Goal: Information Seeking & Learning: Find specific fact

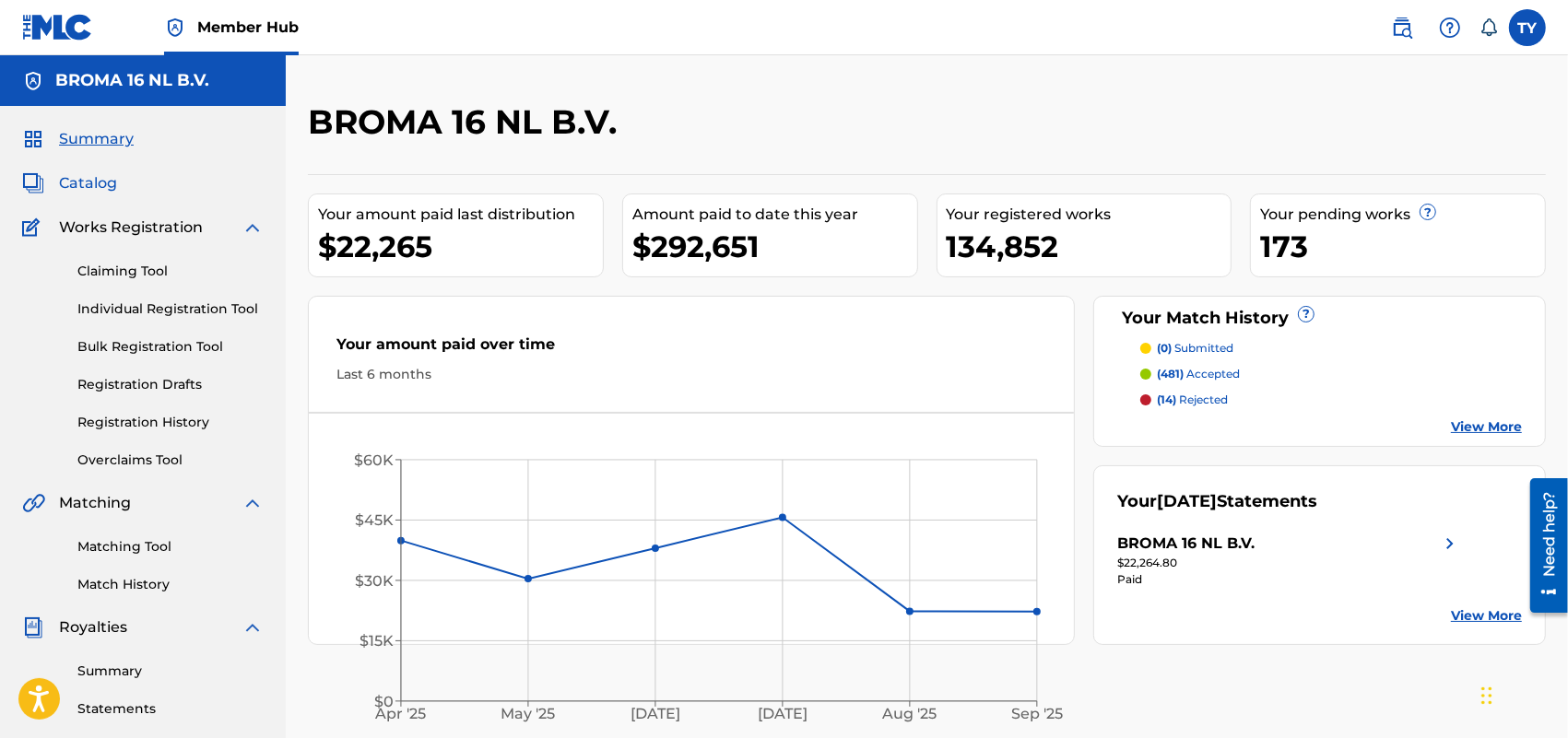
click at [83, 184] on span "Catalog" at bounding box center [89, 183] width 58 height 22
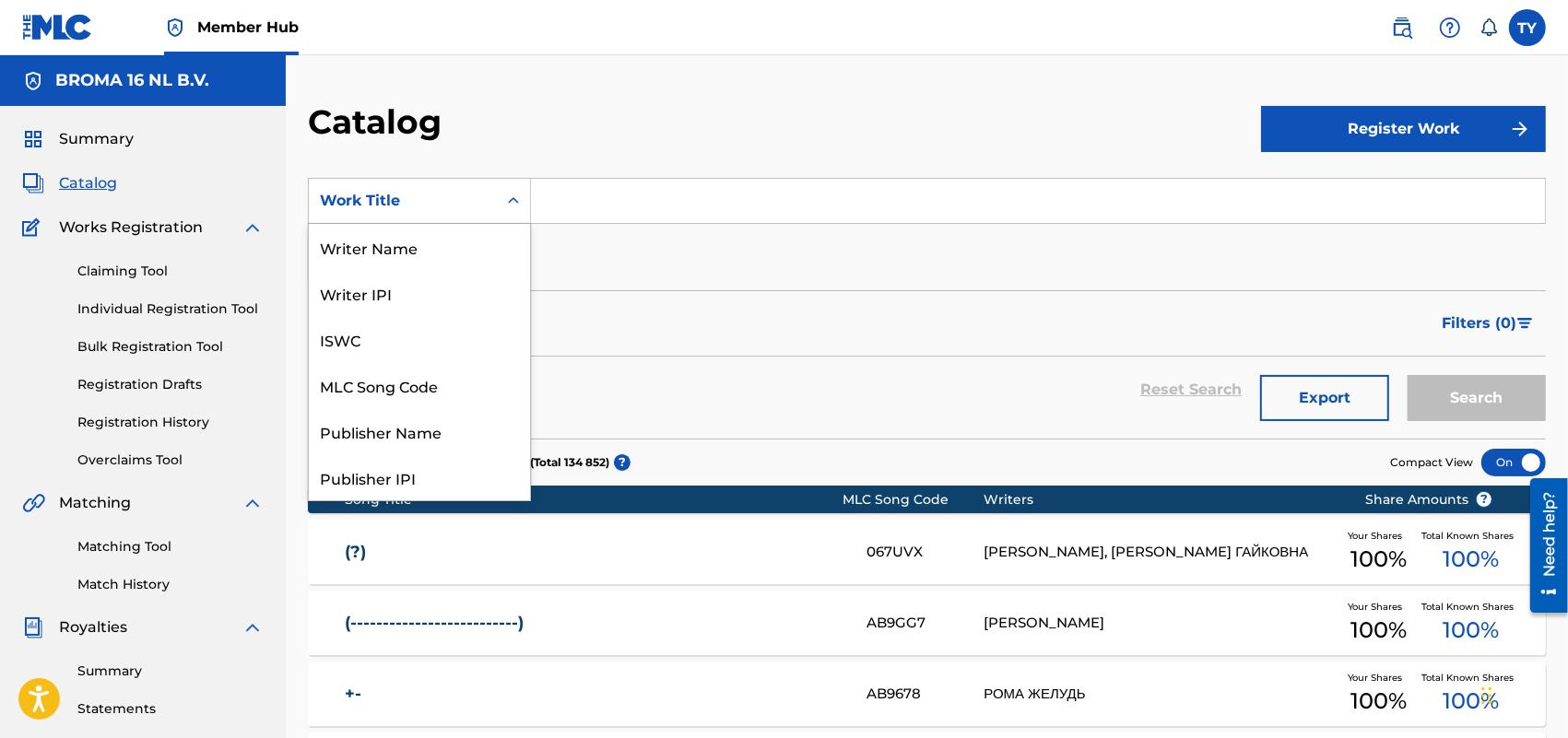
click at [475, 206] on div "Work Title" at bounding box center [402, 201] width 166 height 22
click at [406, 421] on div "Artist" at bounding box center [419, 431] width 221 height 46
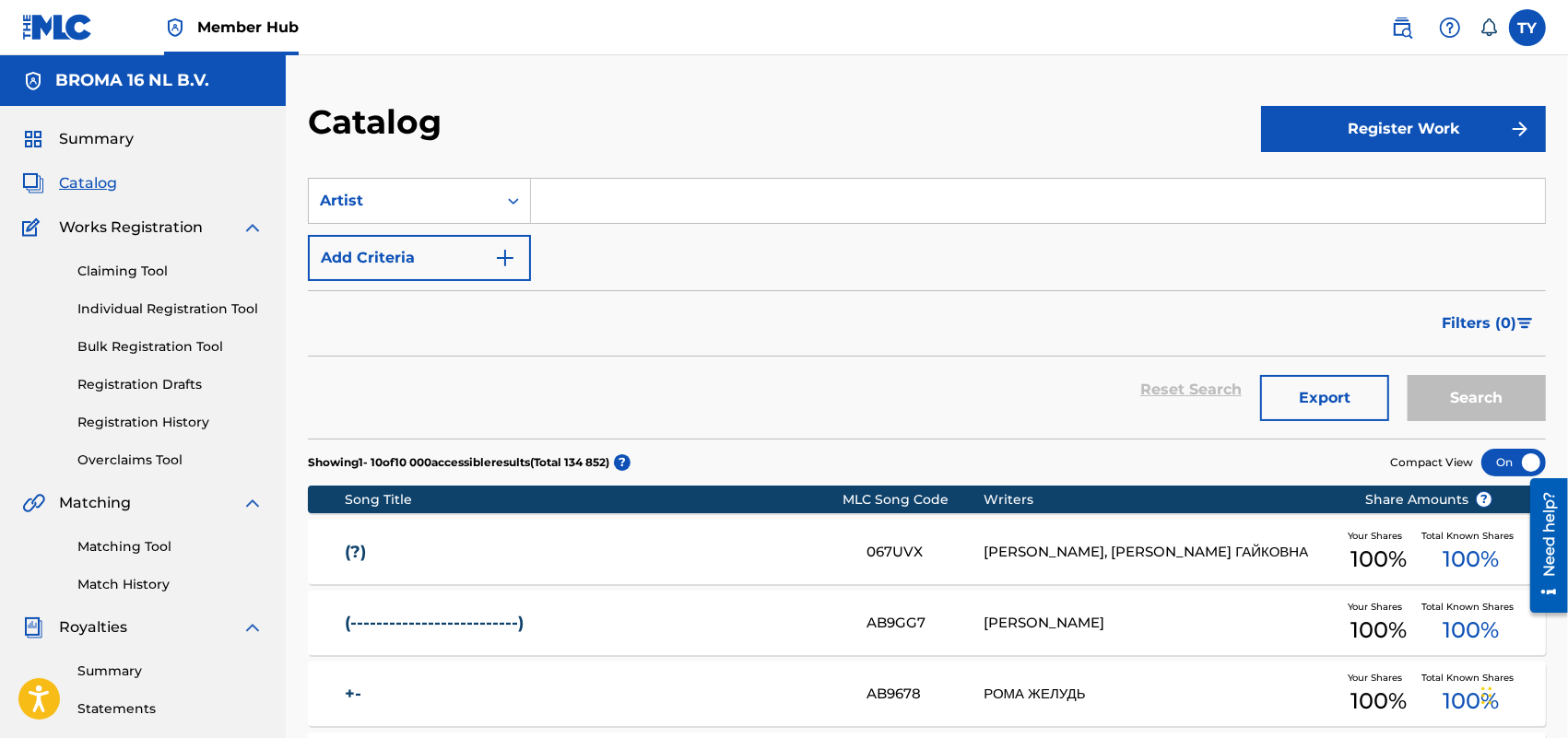
click at [590, 208] on input "Search Form" at bounding box center [1038, 200] width 1013 height 44
click at [1480, 403] on button "Search" at bounding box center [1476, 398] width 138 height 46
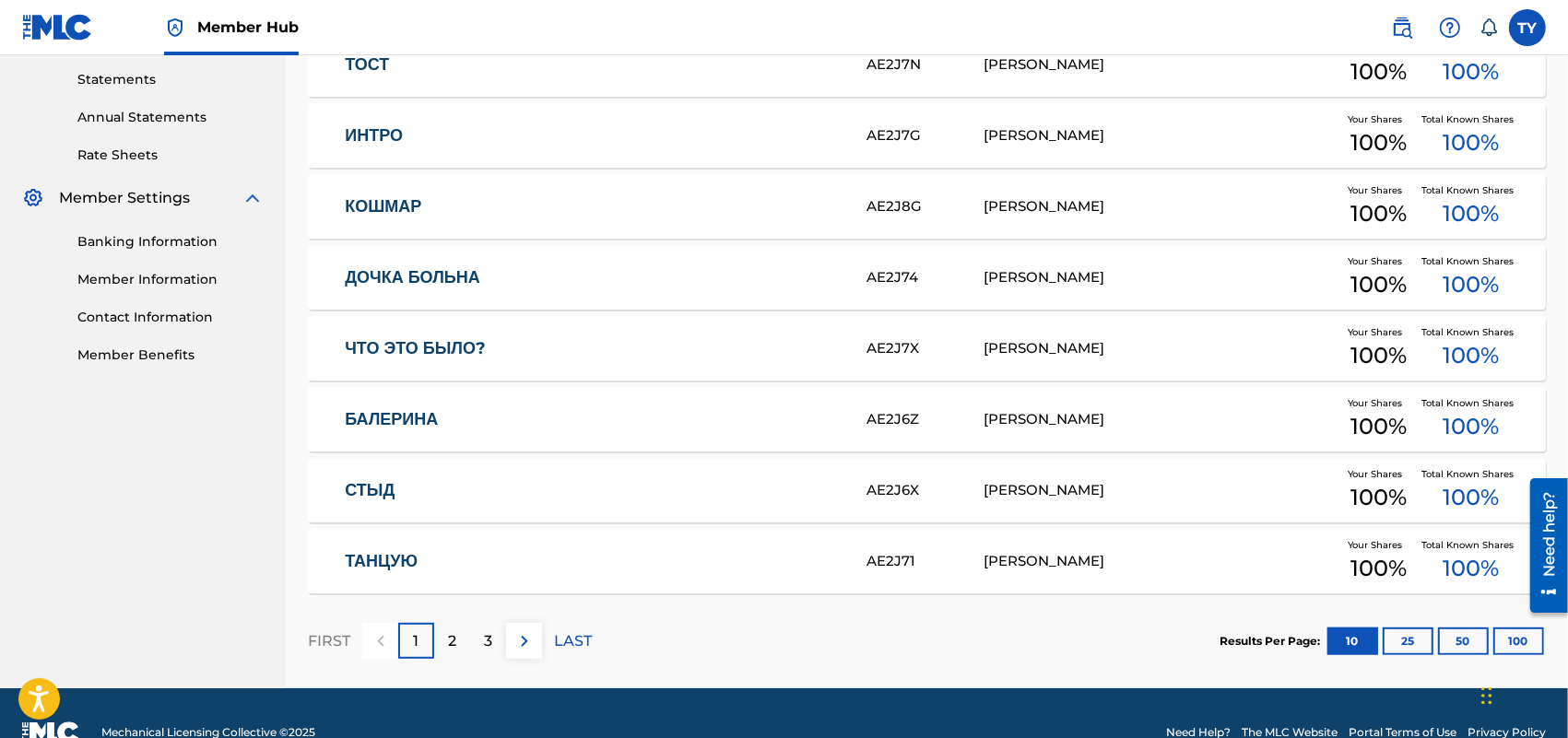
scroll to position [669, 0]
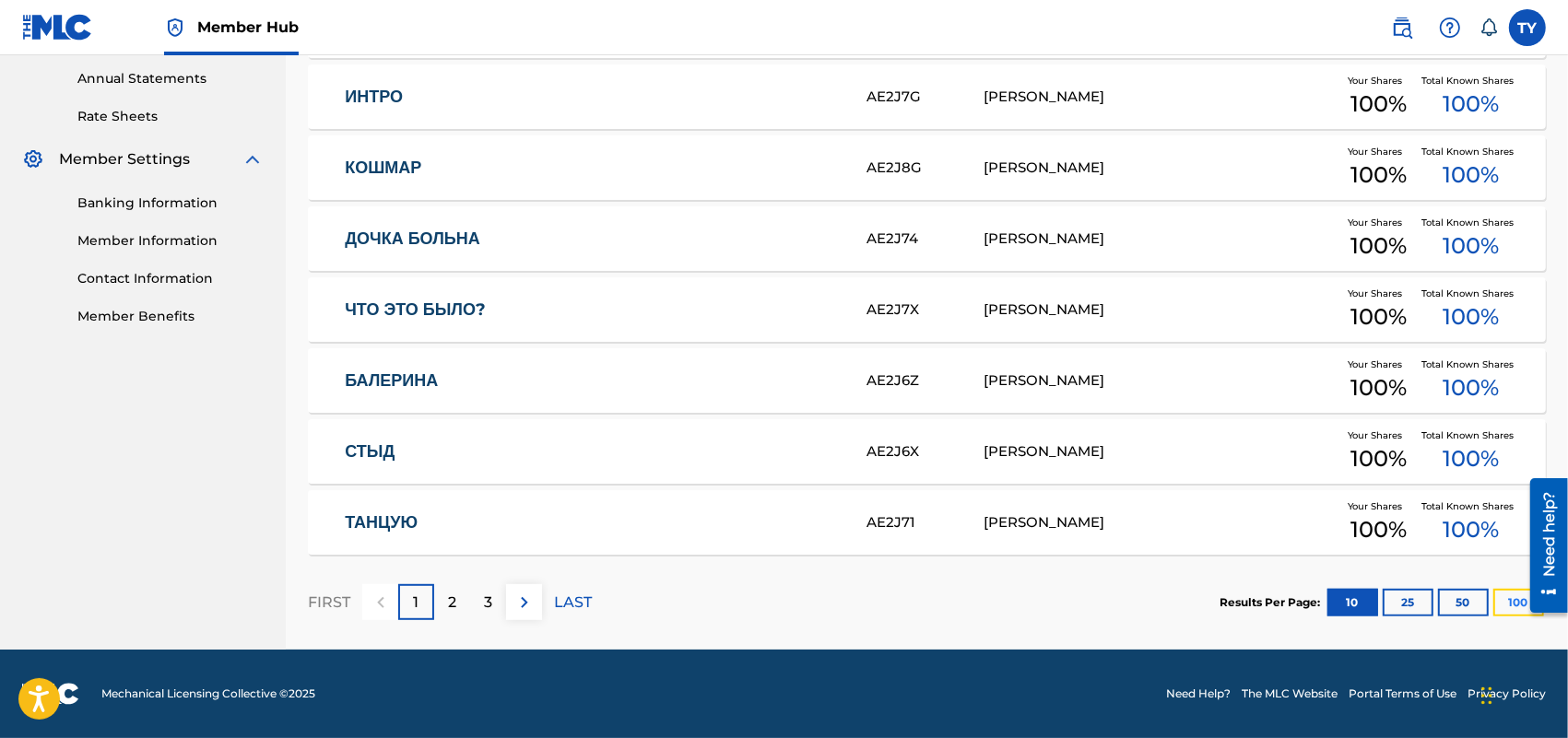
click at [1502, 602] on button "100" at bounding box center [1518, 602] width 51 height 27
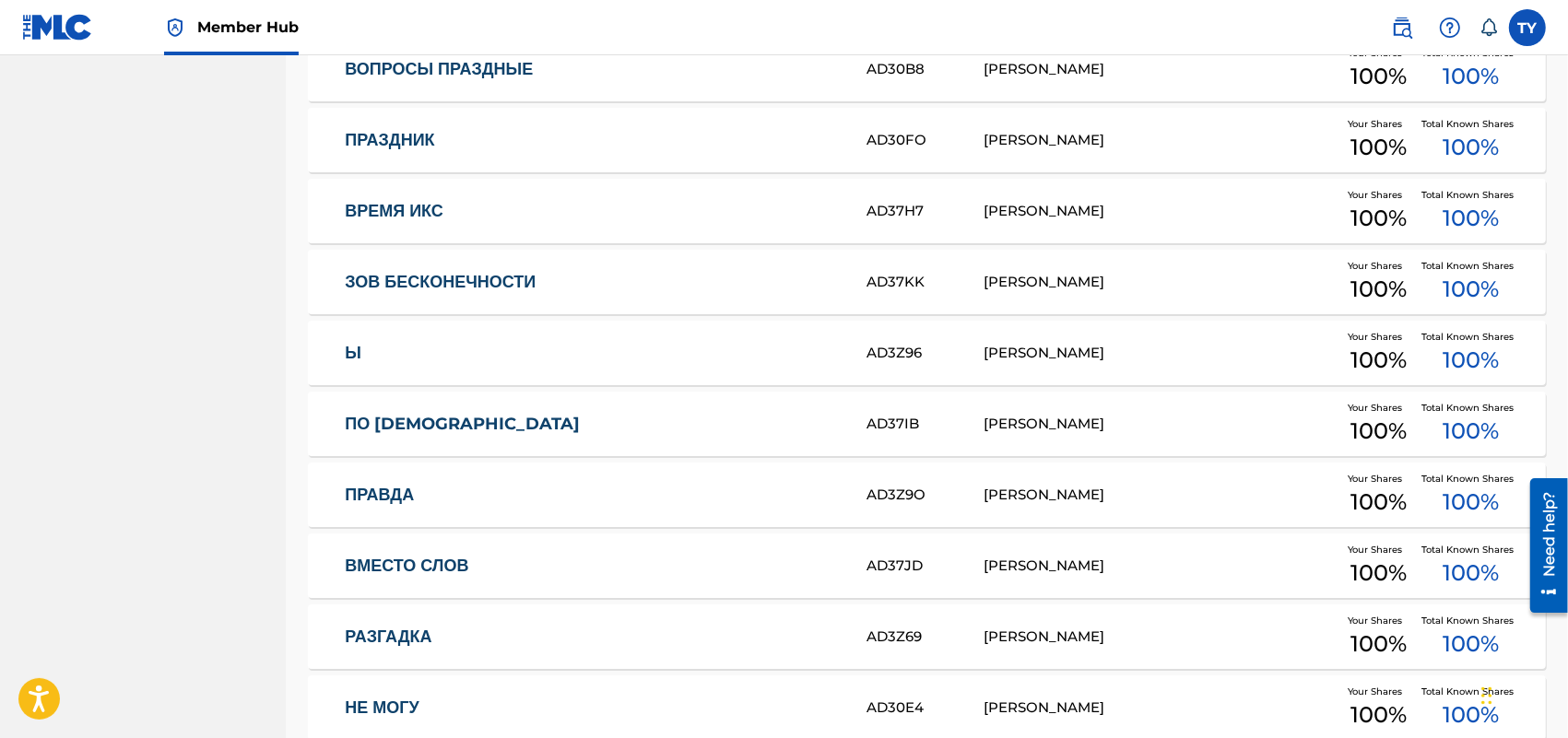
scroll to position [7057, 0]
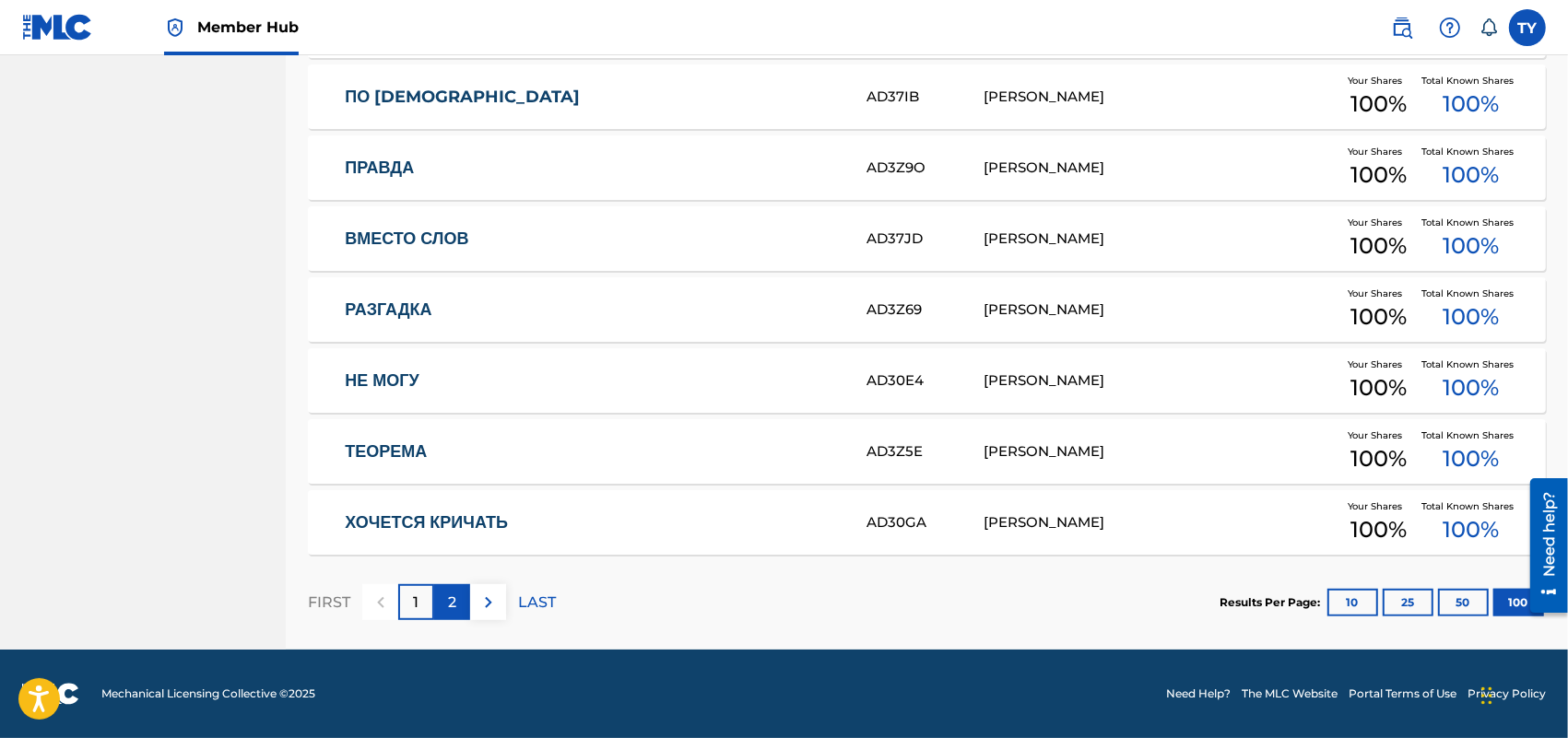
click at [451, 609] on p "2" at bounding box center [452, 602] width 9 height 22
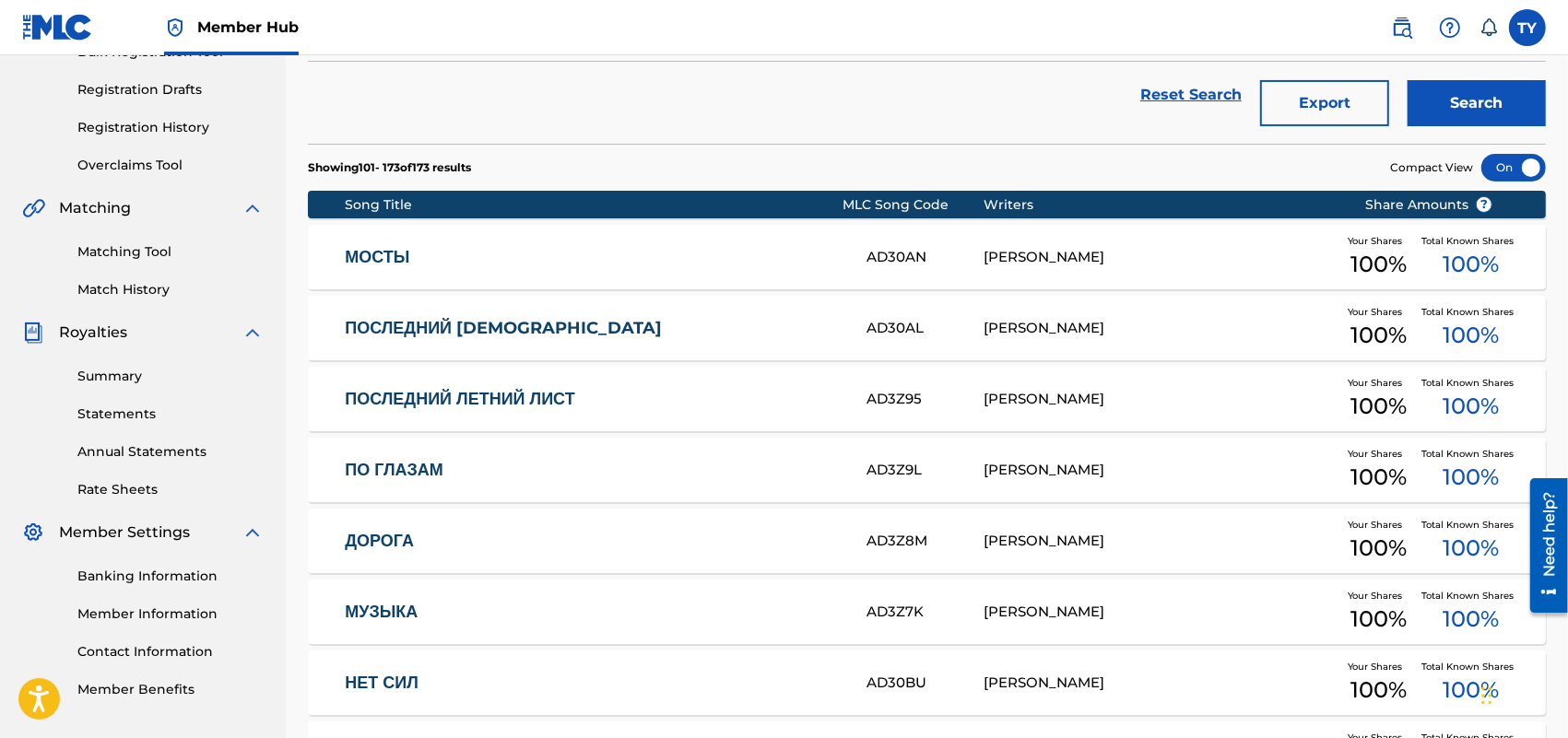
scroll to position [70, 0]
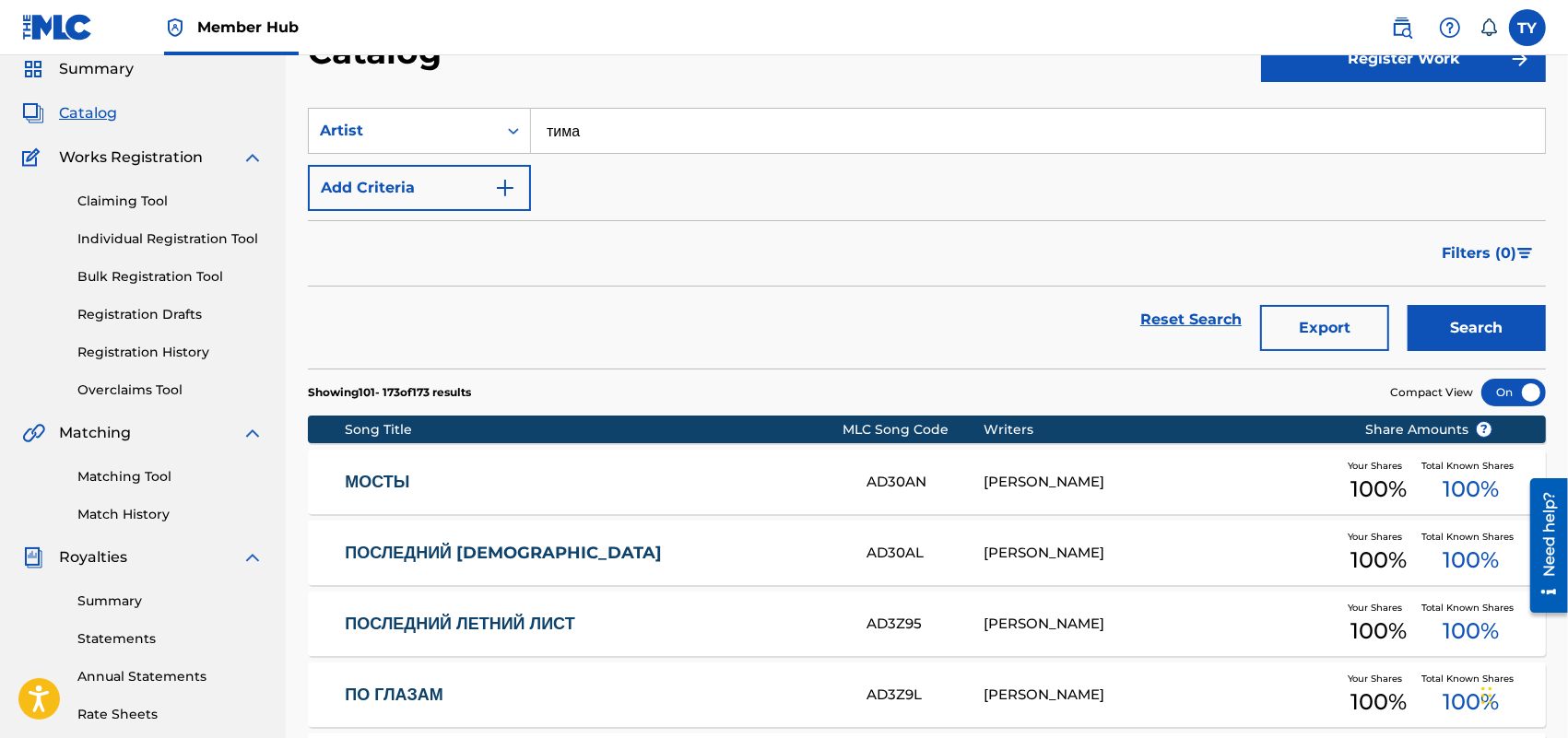
click at [592, 112] on input "тима" at bounding box center [1038, 131] width 1013 height 44
click at [1464, 329] on button "Search" at bounding box center [1476, 328] width 138 height 46
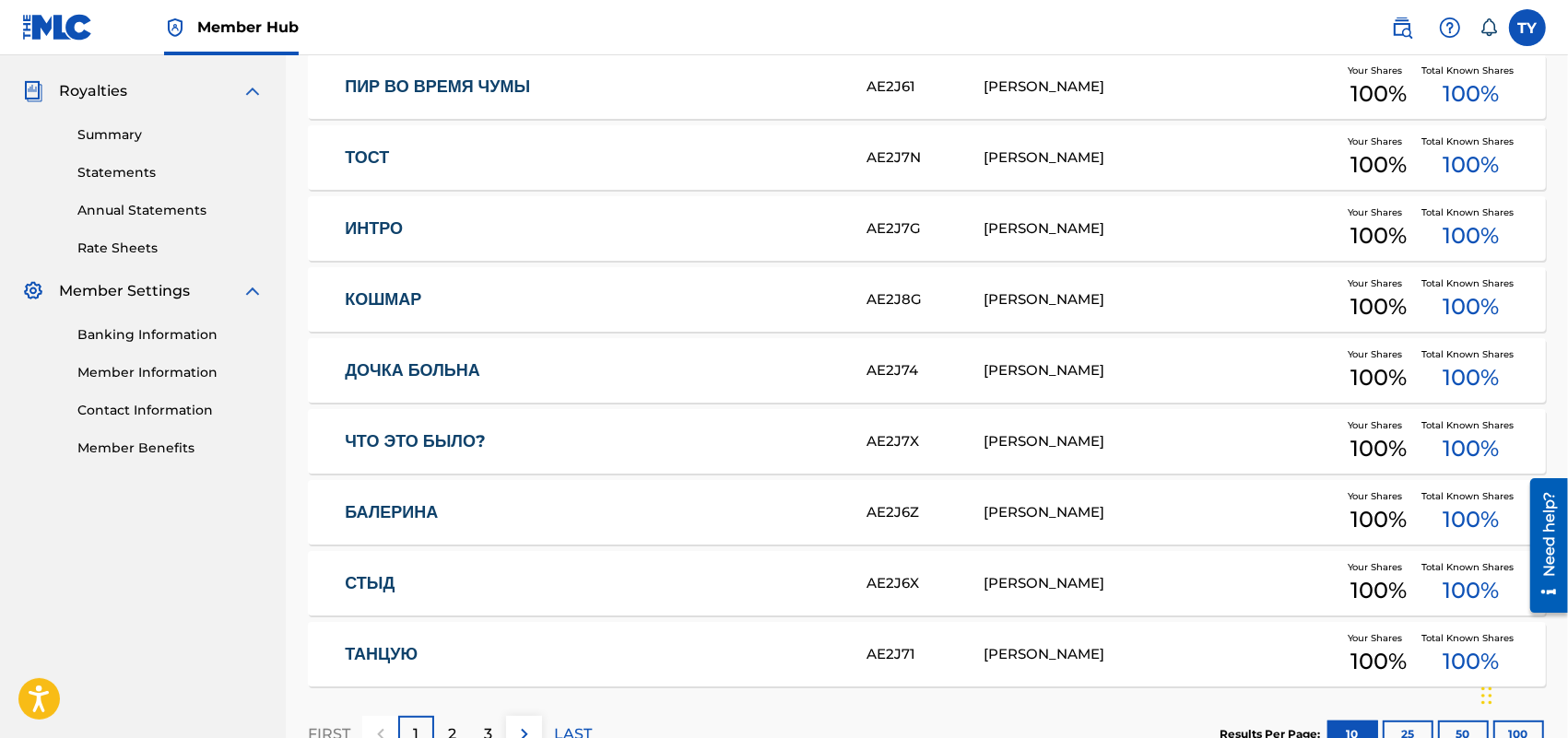
scroll to position [646, 0]
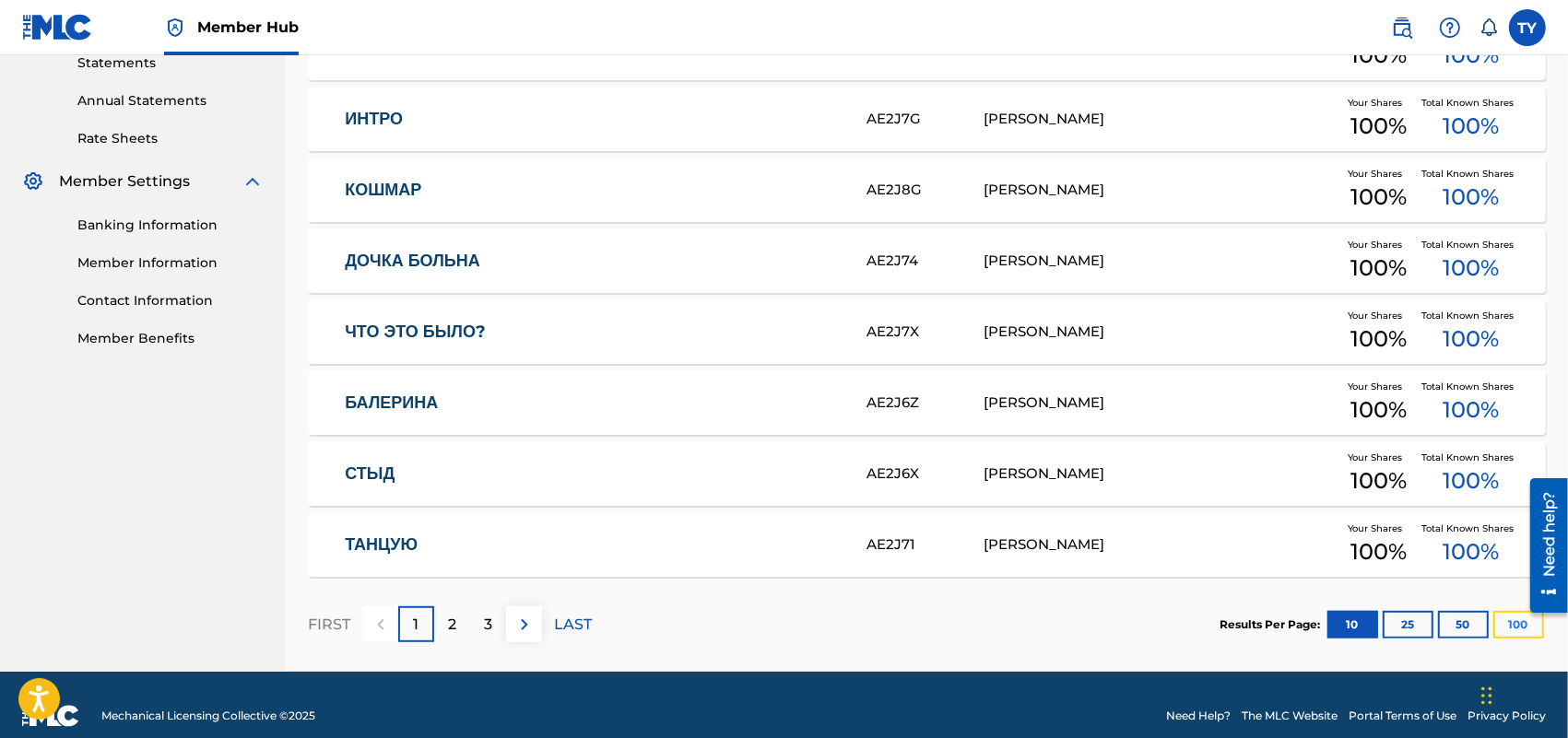
click at [1505, 615] on button "100" at bounding box center [1518, 625] width 51 height 27
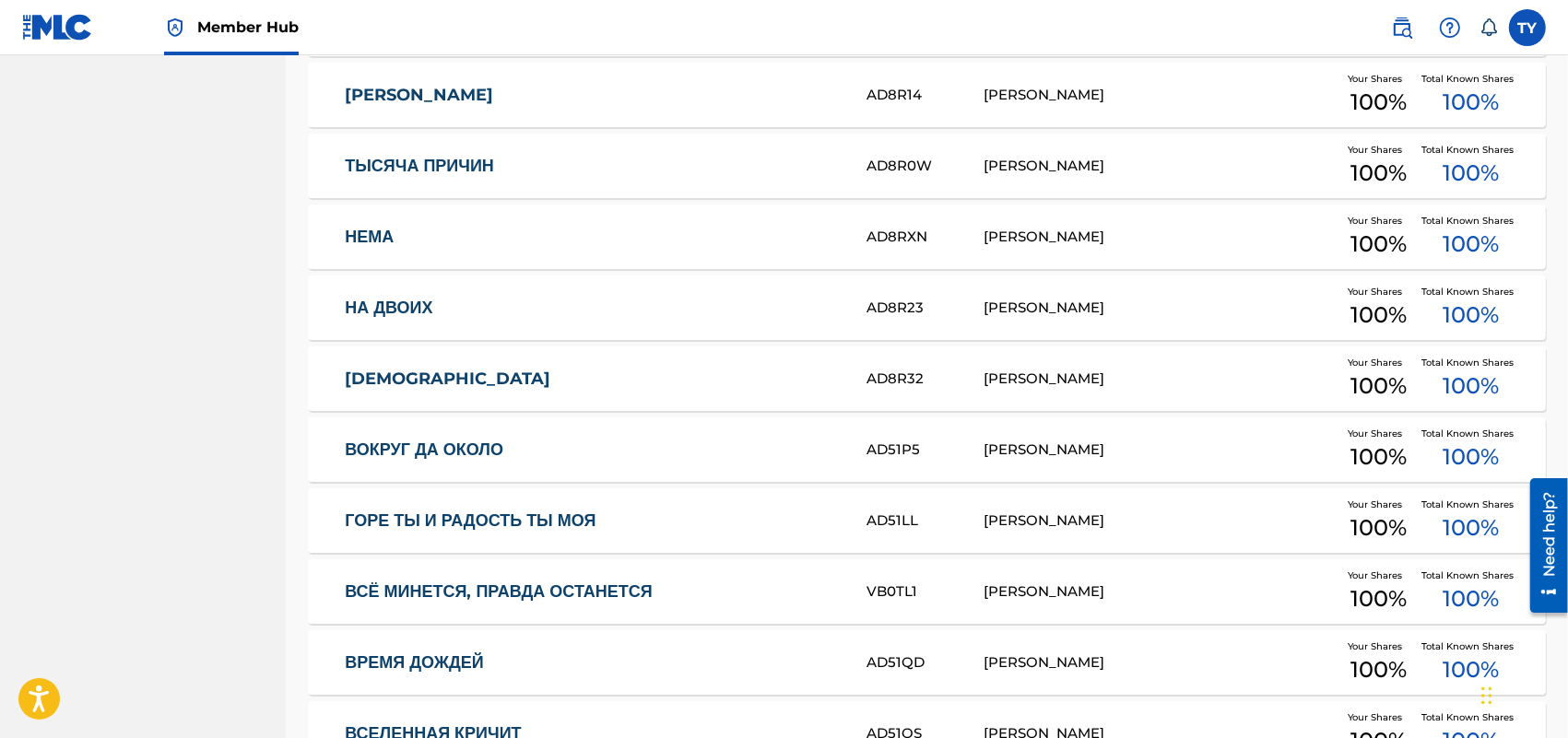
scroll to position [4795, 0]
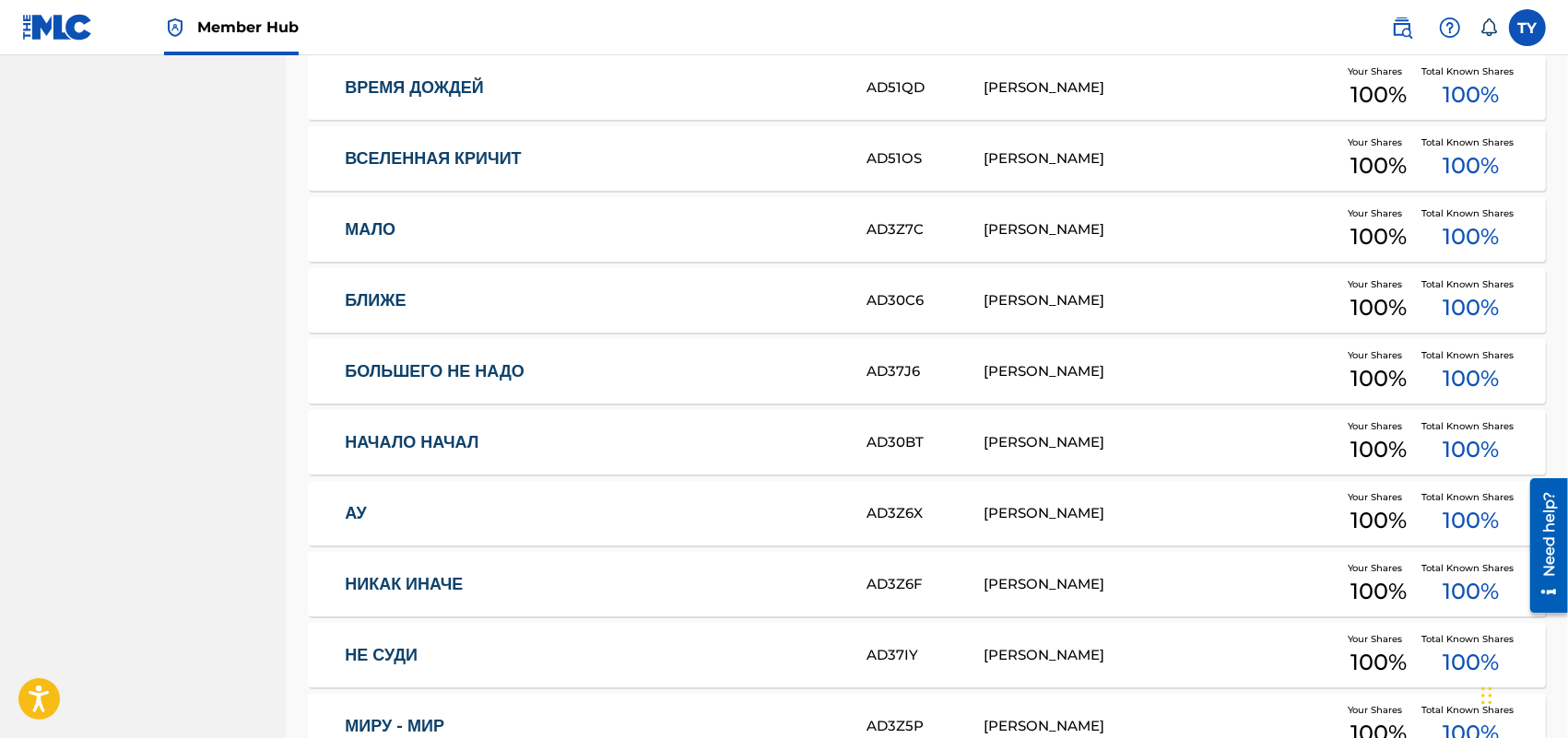
click at [381, 299] on link "БЛИЖЕ" at bounding box center [593, 301] width 497 height 21
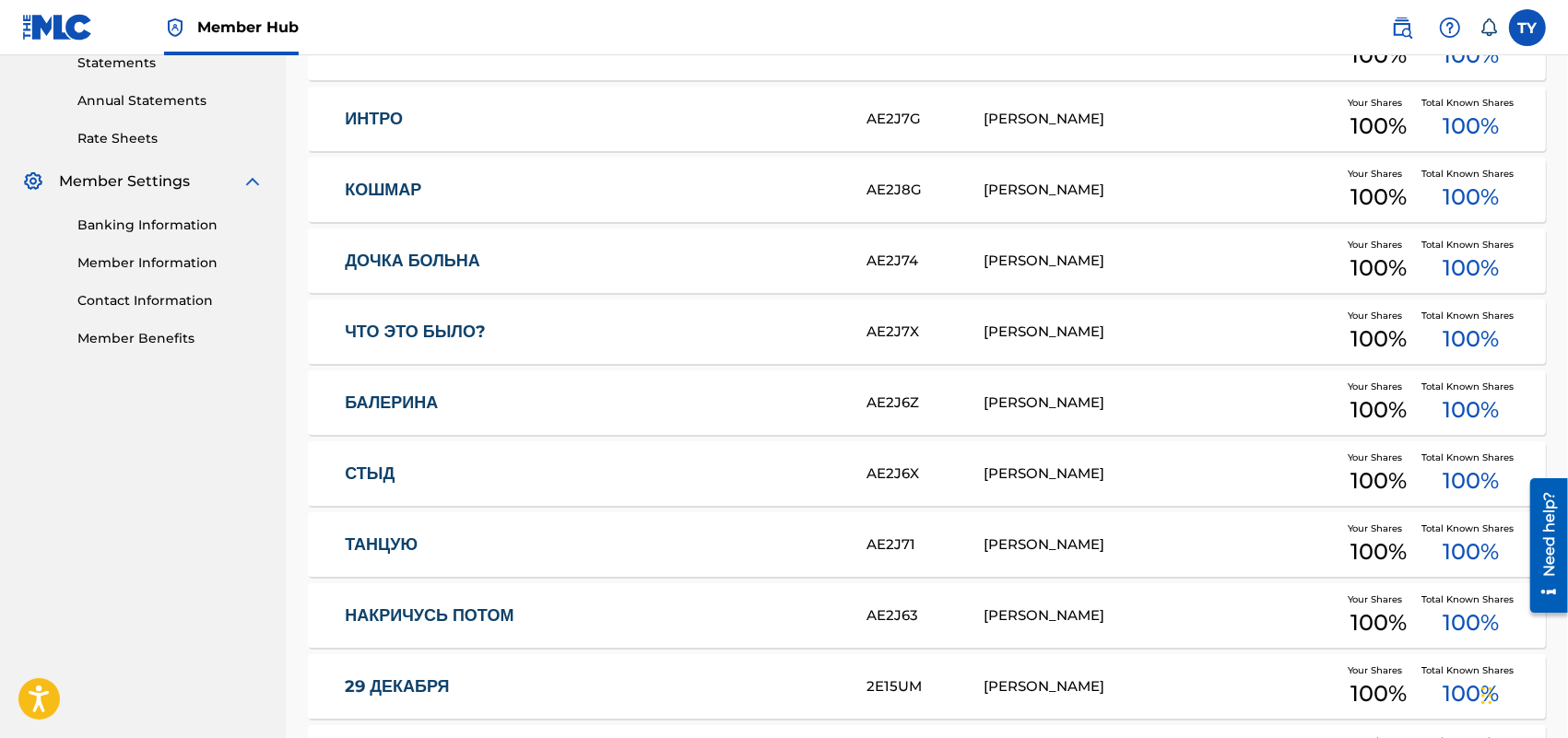
scroll to position [0, 0]
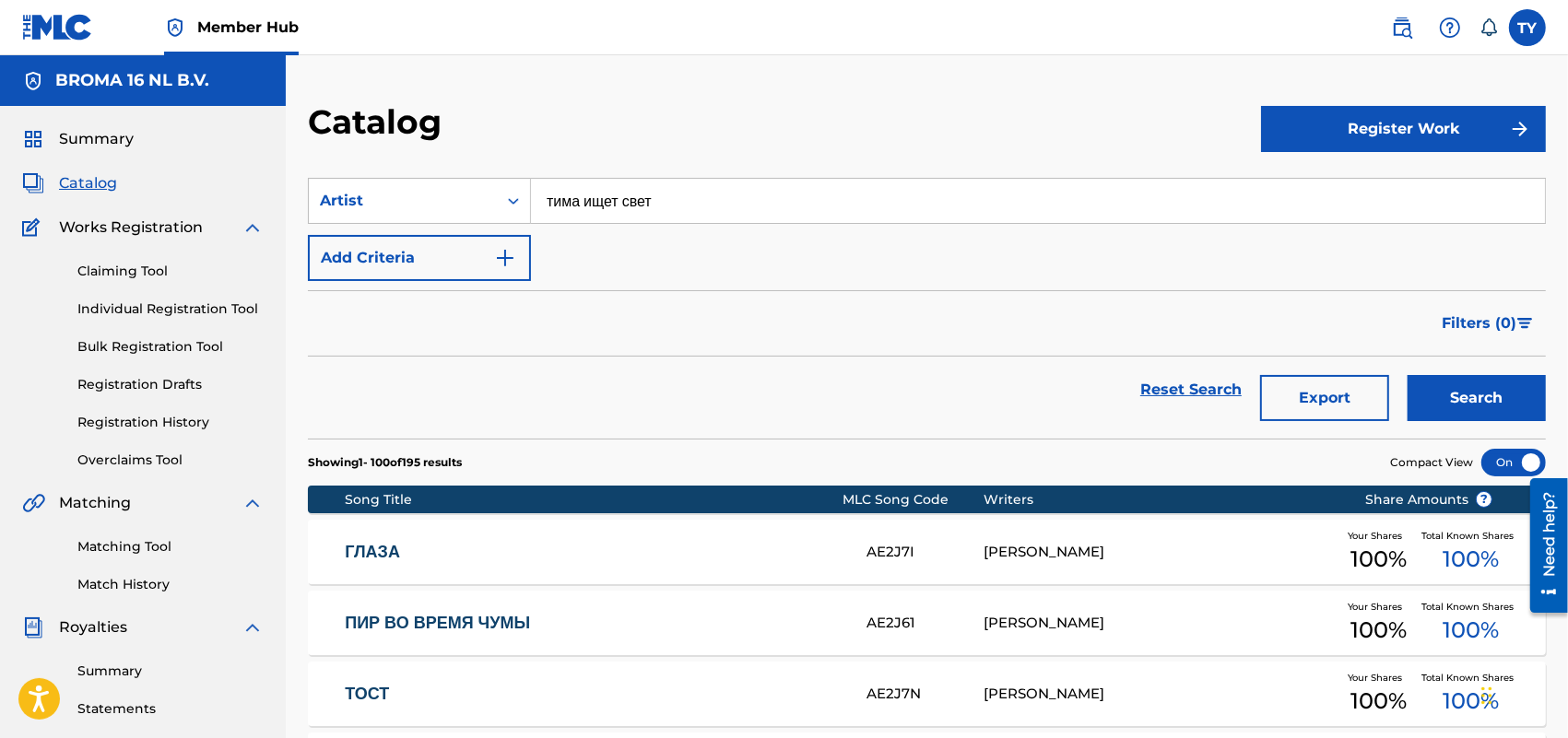
click at [645, 209] on input "тима ищет свет" at bounding box center [1038, 200] width 1013 height 44
click at [645, 210] on input "тима ищет свет" at bounding box center [1038, 200] width 1013 height 44
type input "ищет"
click at [1489, 401] on button "Search" at bounding box center [1476, 398] width 138 height 46
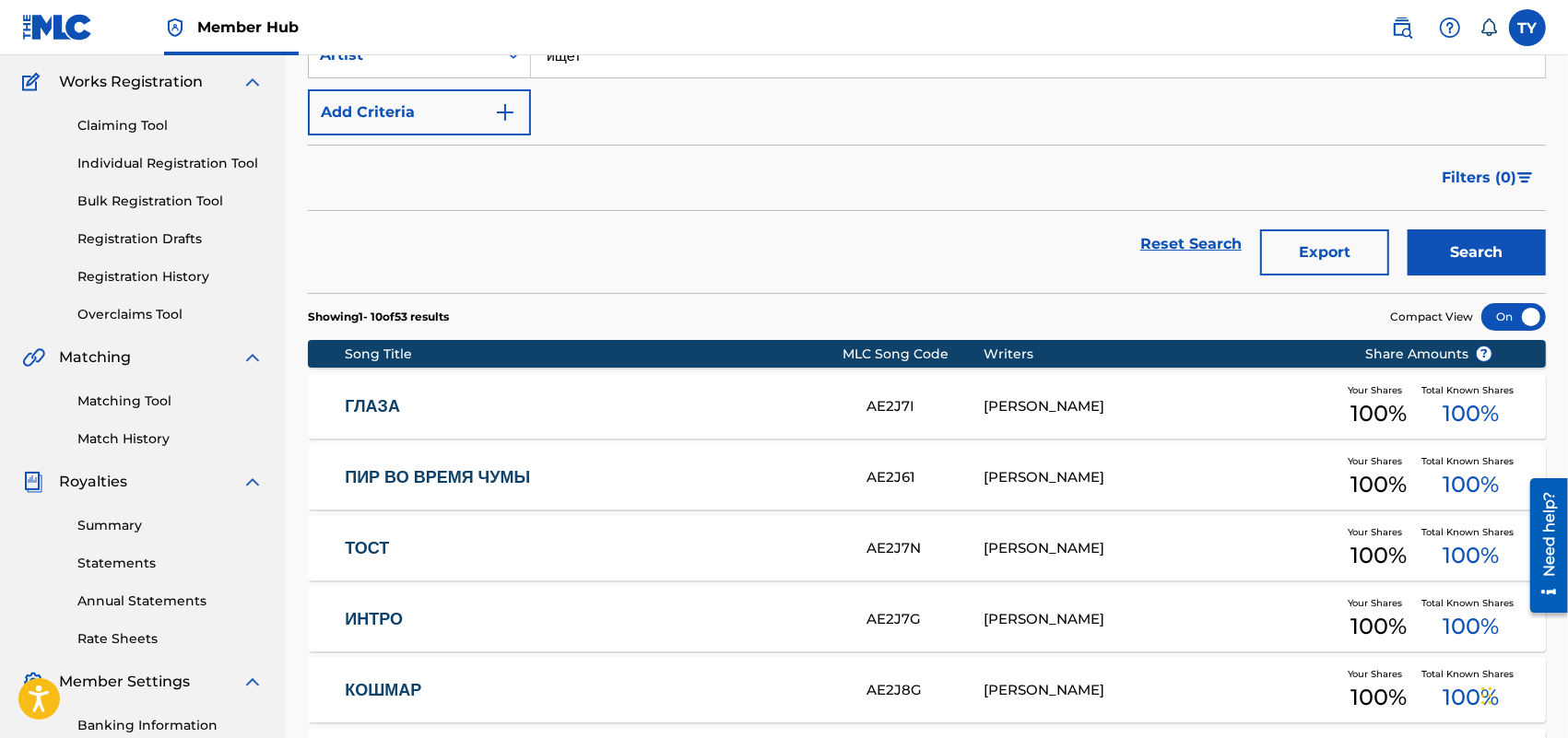
scroll to position [669, 0]
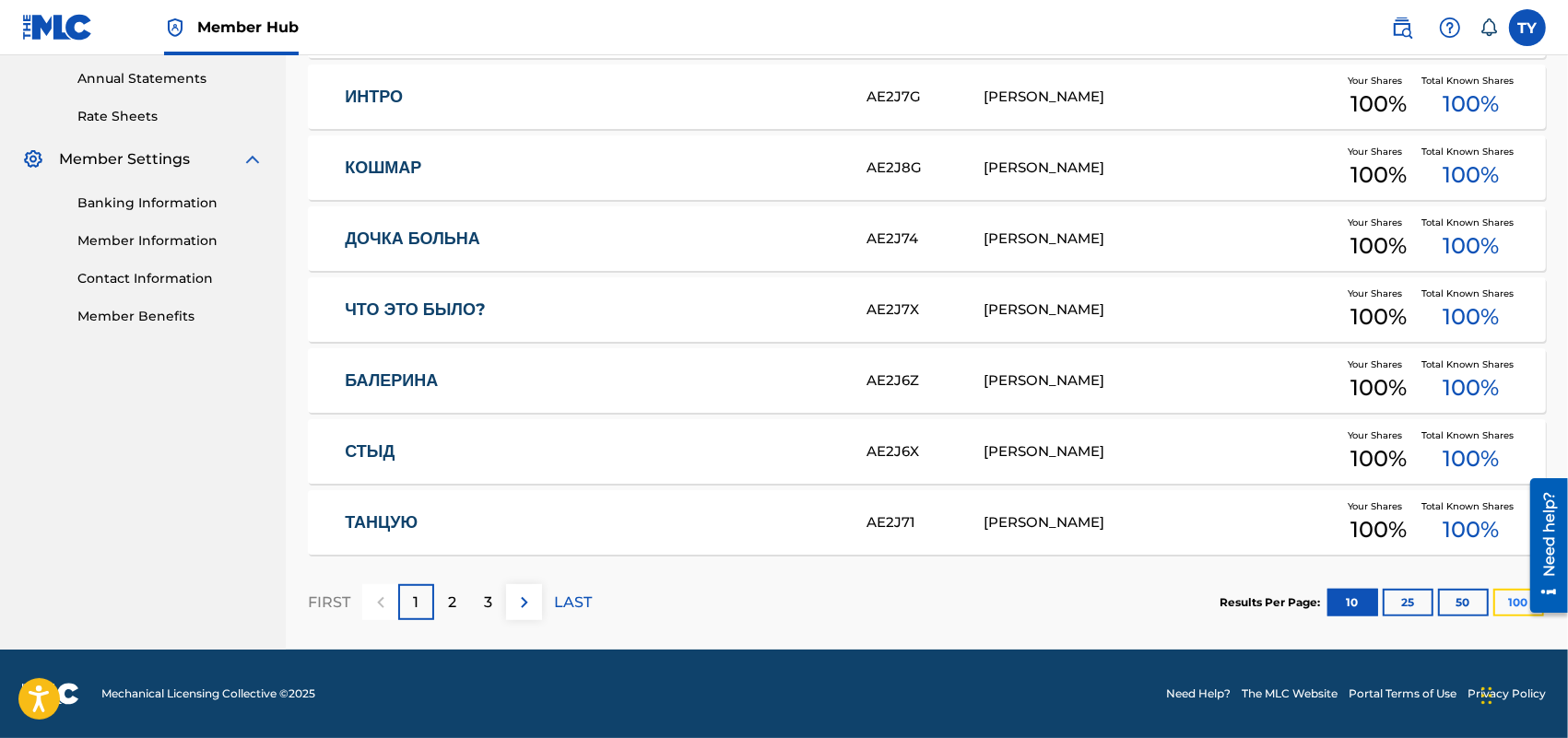
click at [1505, 606] on button "100" at bounding box center [1518, 602] width 51 height 27
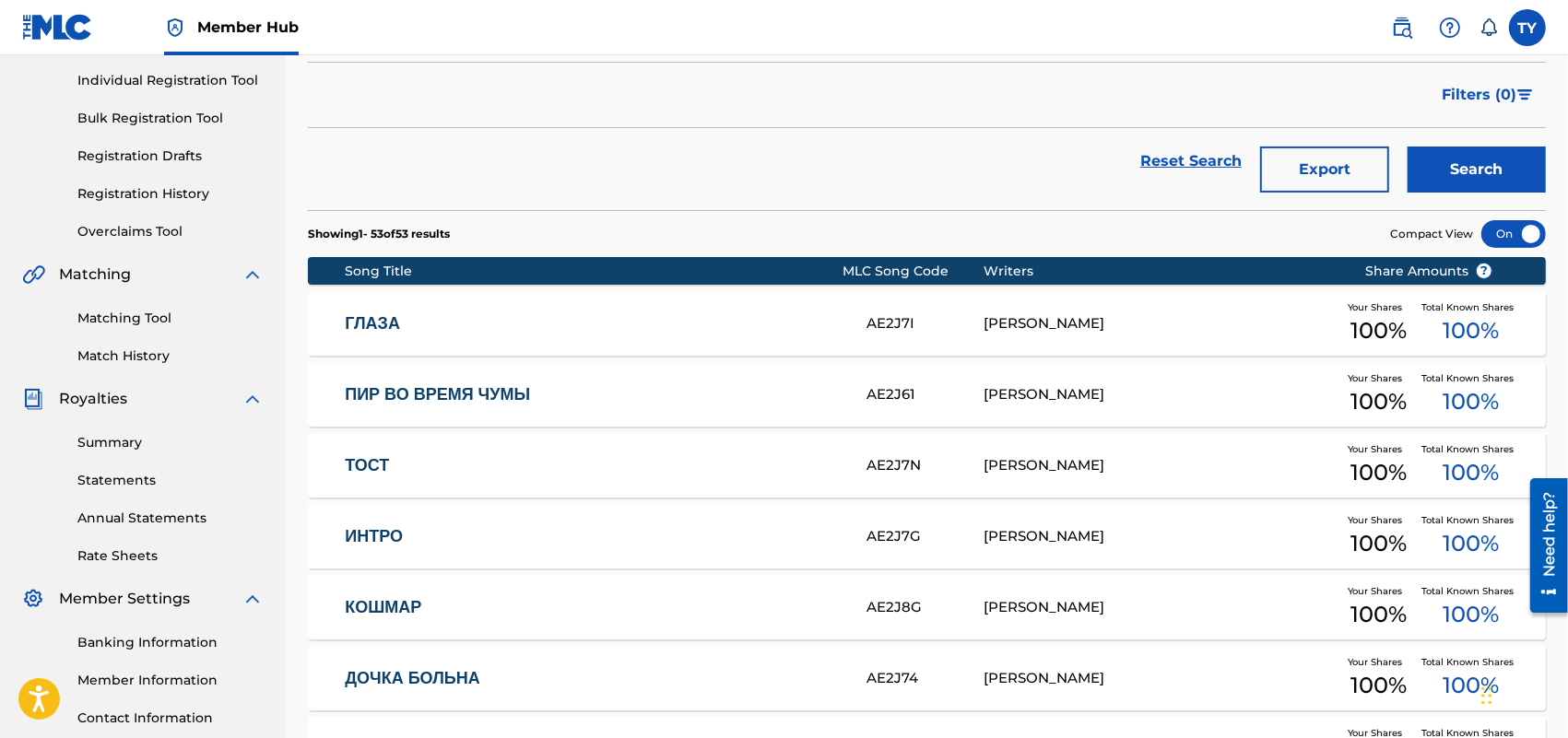
scroll to position [230, 0]
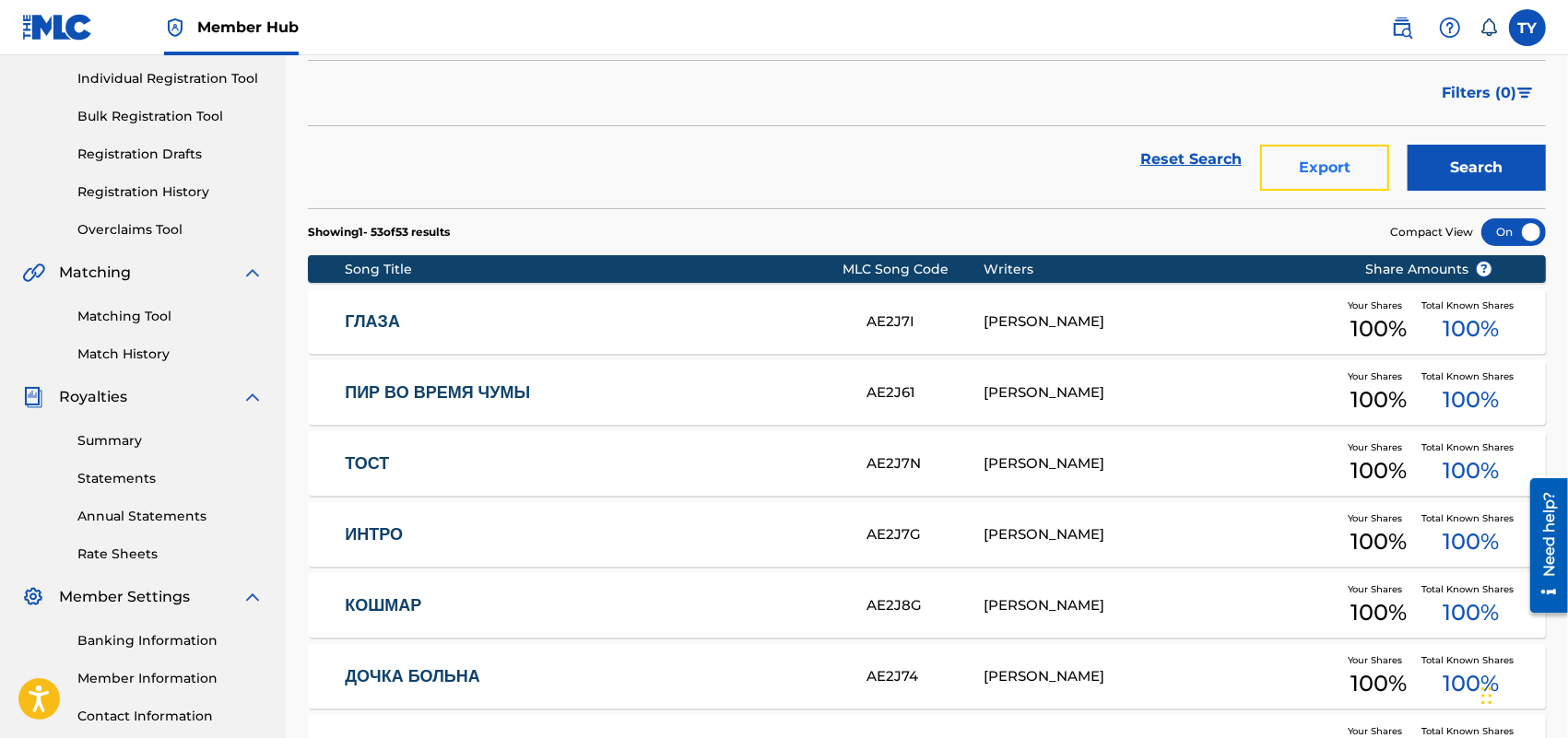
click at [1306, 166] on button "Export" at bounding box center [1324, 167] width 129 height 46
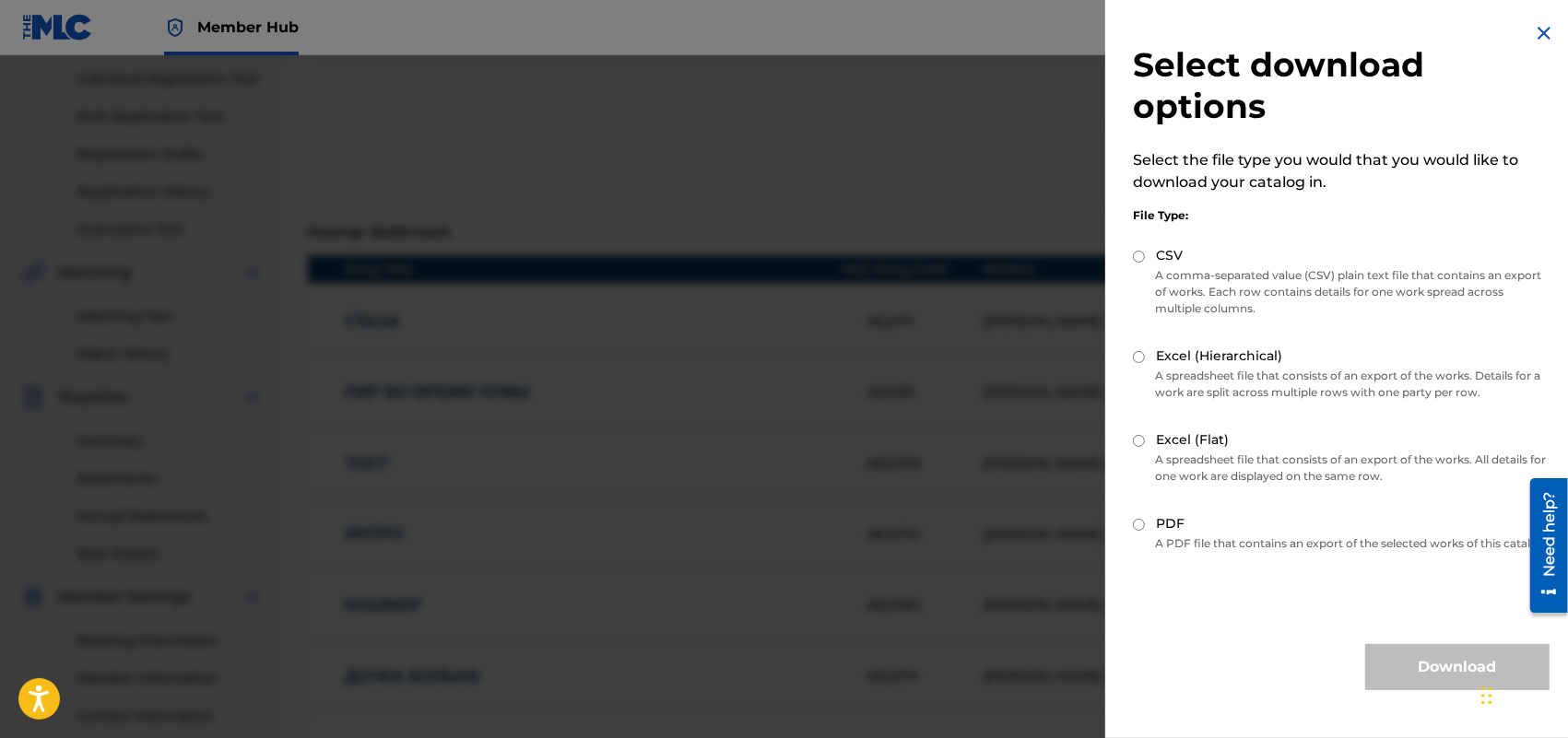
click at [1144, 438] on input "Excel (Flat)" at bounding box center [1138, 441] width 12 height 12
radio input "true"
click at [1425, 670] on button "Download" at bounding box center [1457, 667] width 184 height 46
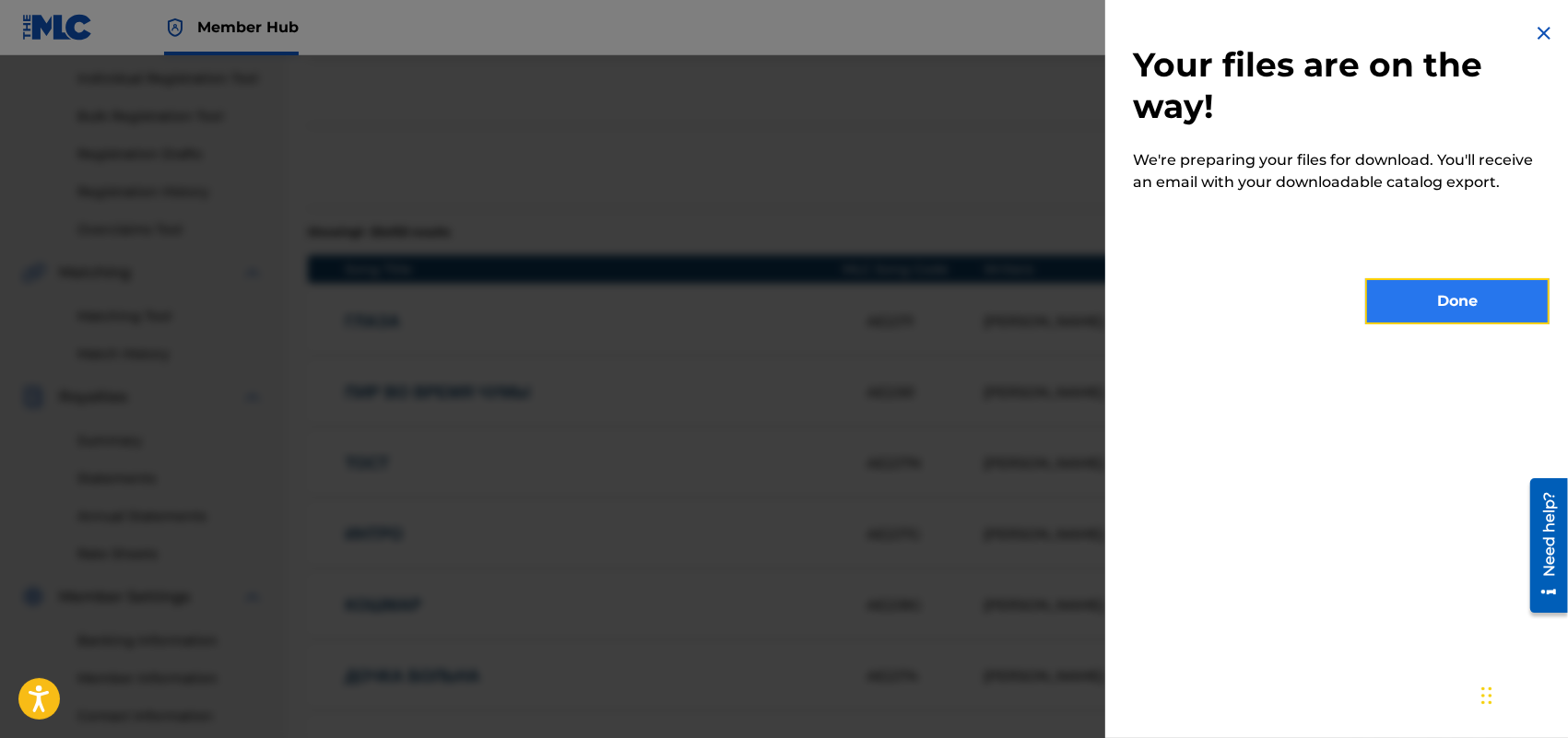
click at [1452, 299] on button "Done" at bounding box center [1457, 301] width 184 height 46
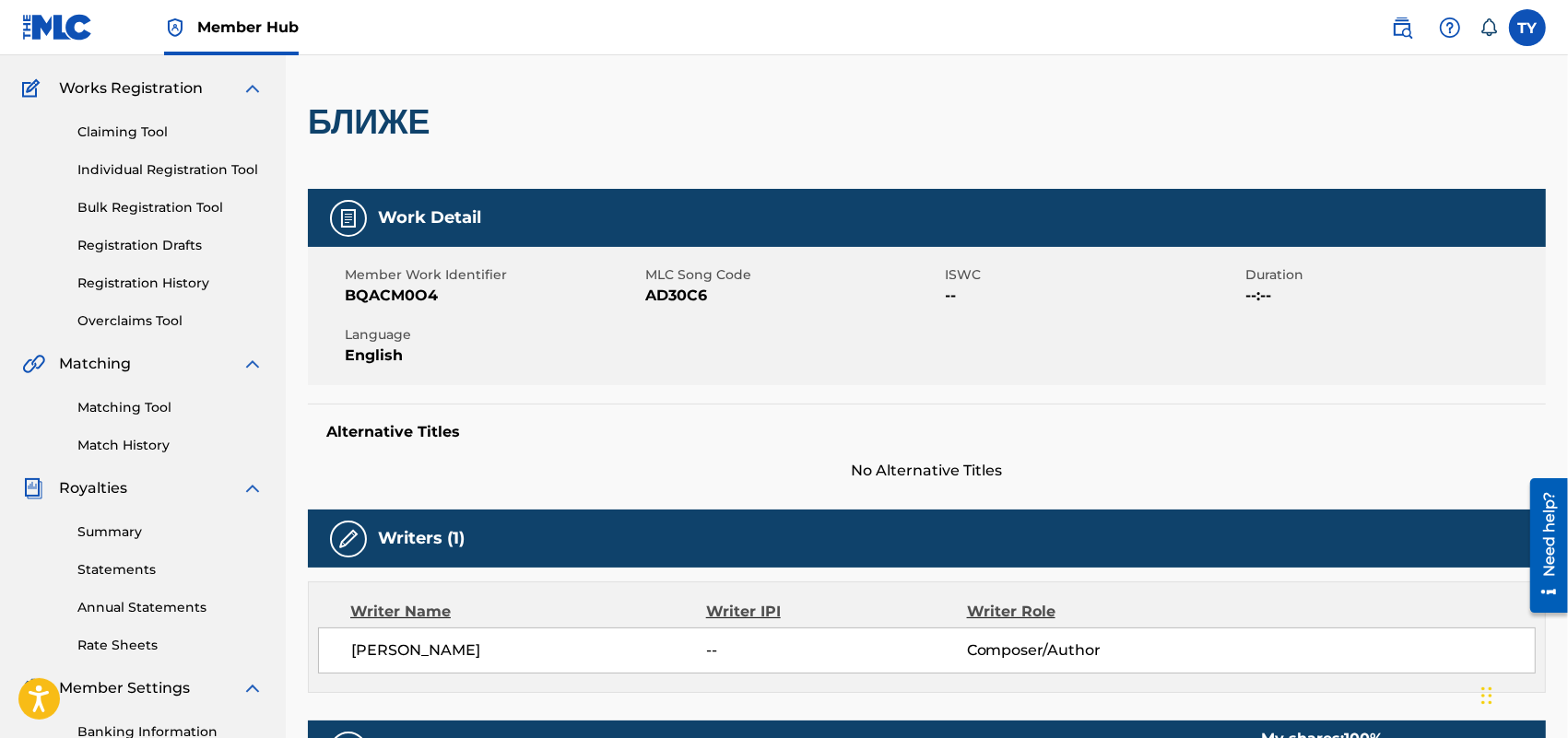
scroll to position [115, 0]
